Goal: Transaction & Acquisition: Purchase product/service

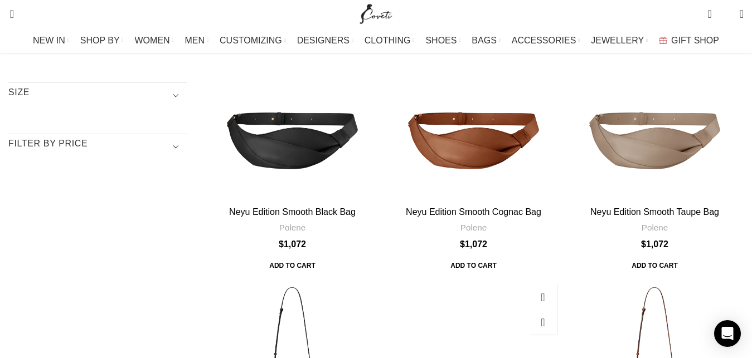
scroll to position [398, 0]
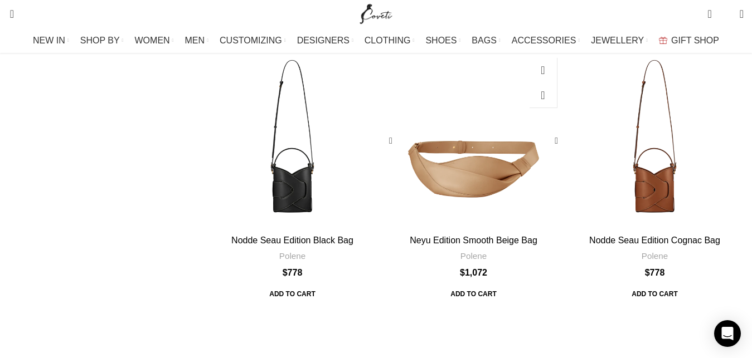
click at [483, 236] on link "Neyu Edition Smooth Beige Bag" at bounding box center [474, 240] width 128 height 9
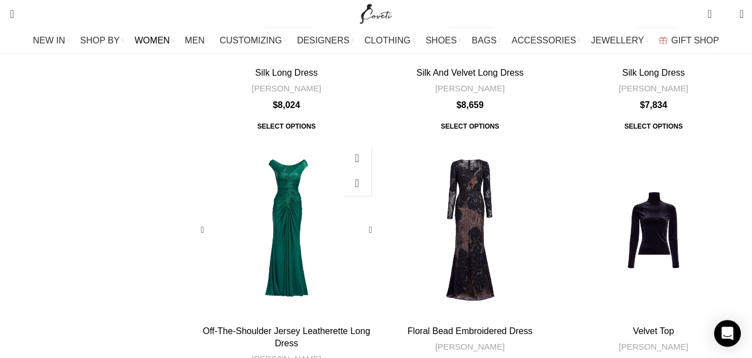
scroll to position [625, 0]
click at [292, 192] on div "Quick view Add to wishlist Off-The-Shoulder Jersey Leatherette Long Dress Elie …" at bounding box center [286, 274] width 180 height 268
click at [292, 326] on link "Off-The-Shoulder Jersey Leatherette Long Dress" at bounding box center [286, 337] width 167 height 22
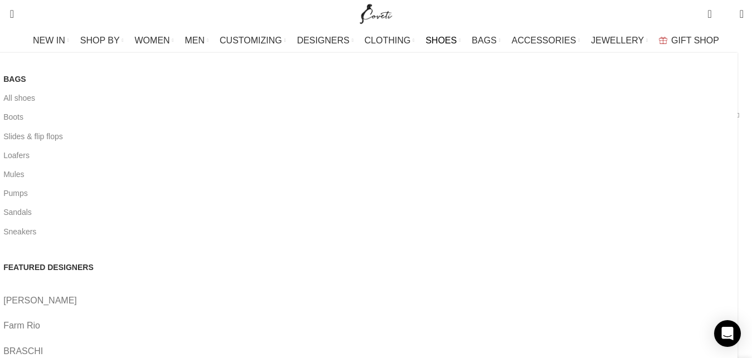
click at [258, 294] on link "[PERSON_NAME]" at bounding box center [366, 301] width 726 height 14
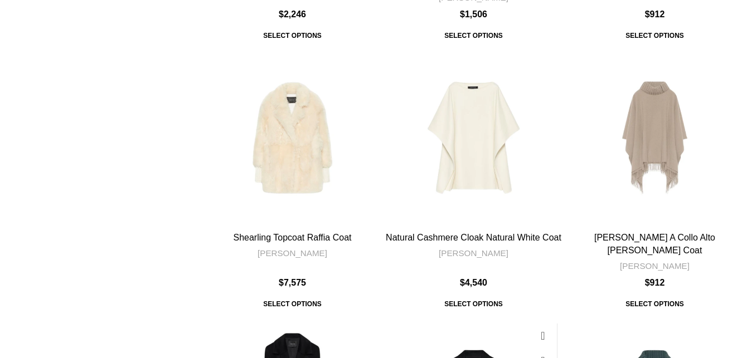
scroll to position [1194, 0]
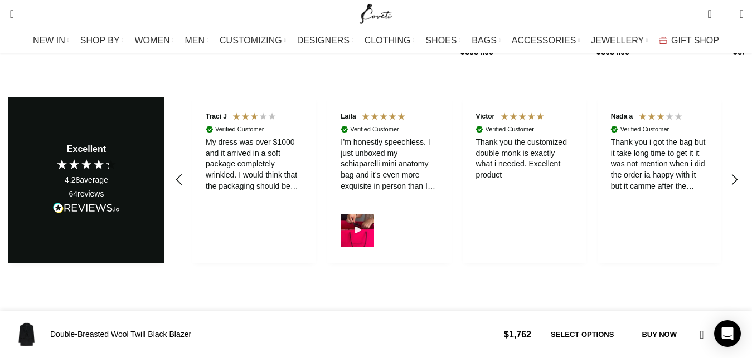
scroll to position [3167, 0]
